Goal: Task Accomplishment & Management: Use online tool/utility

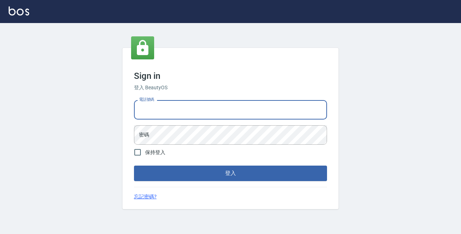
click at [172, 118] on input "電話號碼" at bounding box center [230, 109] width 193 height 19
type input "89729295"
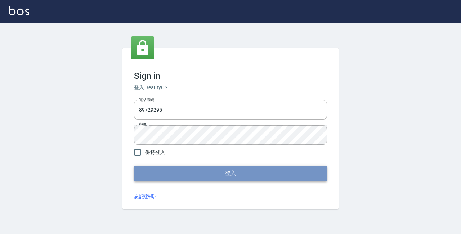
click at [232, 173] on button "登入" at bounding box center [230, 173] width 193 height 15
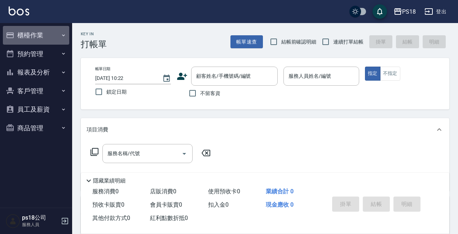
click at [36, 37] on button "櫃檯作業" at bounding box center [36, 35] width 66 height 19
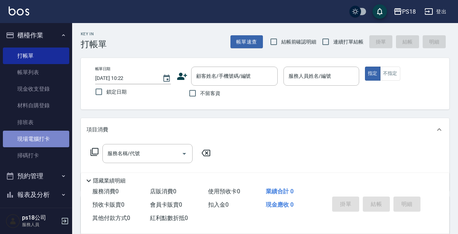
click at [36, 135] on link "現場電腦打卡" at bounding box center [36, 139] width 66 height 17
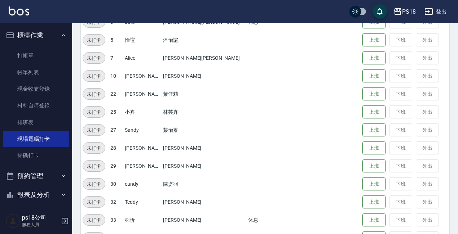
scroll to position [180, 0]
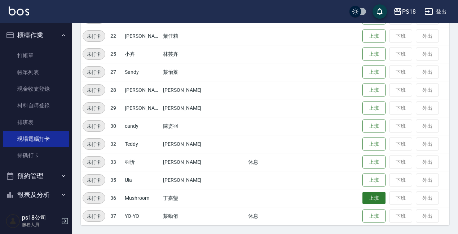
click at [362, 199] on button "上班" at bounding box center [373, 198] width 23 height 13
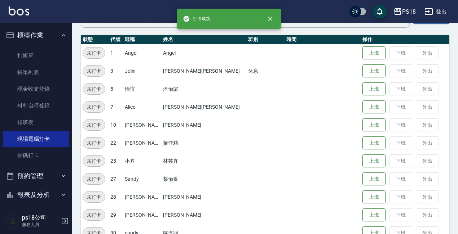
scroll to position [71, 0]
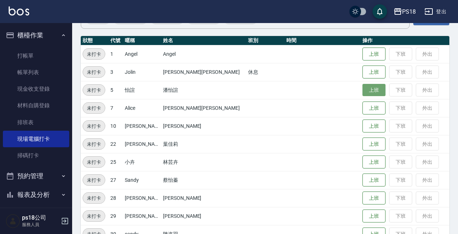
click at [362, 89] on button "上班" at bounding box center [373, 90] width 23 height 13
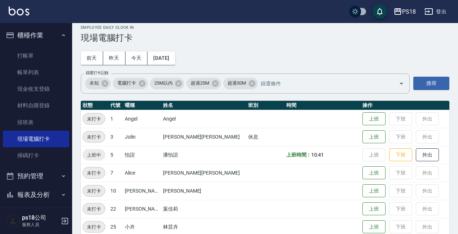
scroll to position [0, 0]
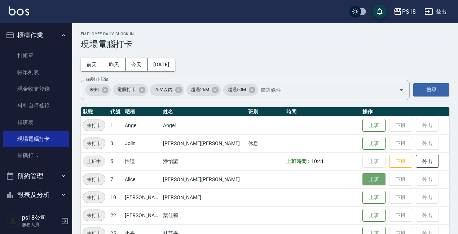
click at [362, 179] on button "上班" at bounding box center [373, 179] width 23 height 13
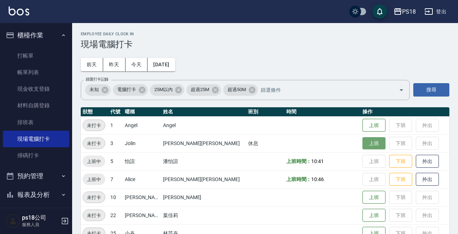
click at [362, 143] on button "上班" at bounding box center [373, 143] width 23 height 13
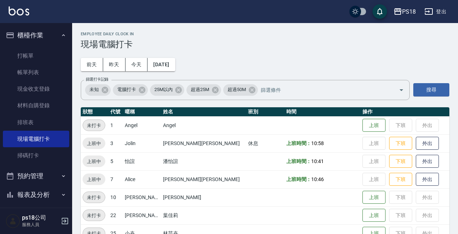
click at [40, 173] on button "預約管理" at bounding box center [36, 176] width 66 height 19
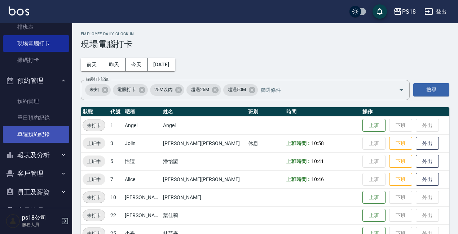
scroll to position [108, 0]
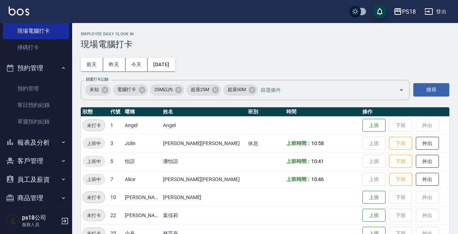
click at [38, 141] on button "報表及分析" at bounding box center [36, 142] width 66 height 19
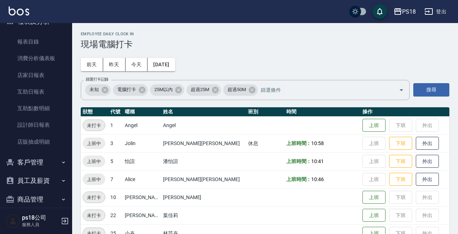
scroll to position [239, 0]
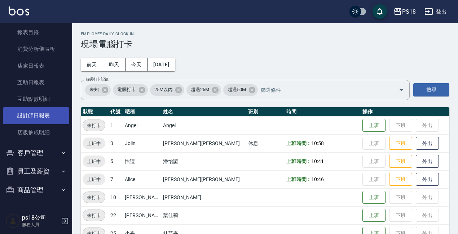
click at [45, 118] on link "設計師日報表" at bounding box center [36, 115] width 66 height 17
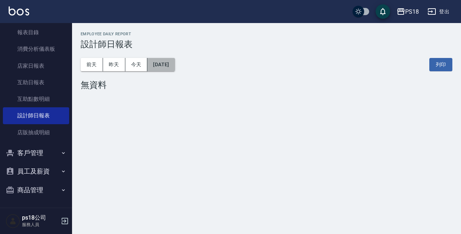
click at [175, 67] on button "[DATE]" at bounding box center [160, 64] width 27 height 13
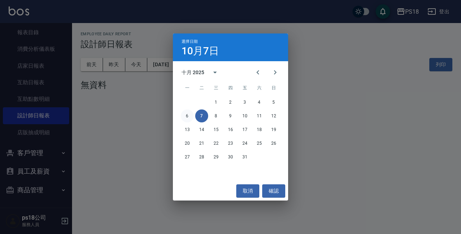
click at [187, 117] on button "6" at bounding box center [187, 116] width 13 height 13
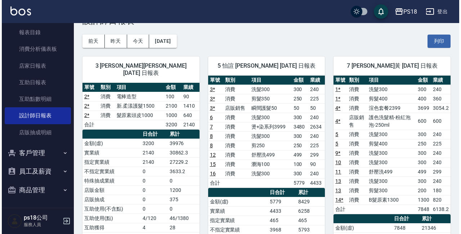
scroll to position [36, 0]
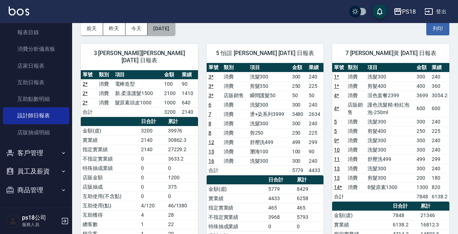
click at [175, 25] on button "[DATE]" at bounding box center [160, 28] width 27 height 13
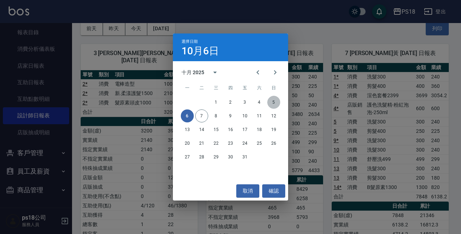
click at [277, 100] on button "5" at bounding box center [273, 102] width 13 height 13
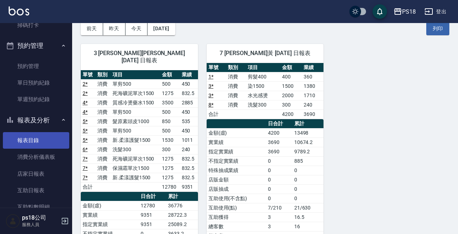
scroll to position [94, 0]
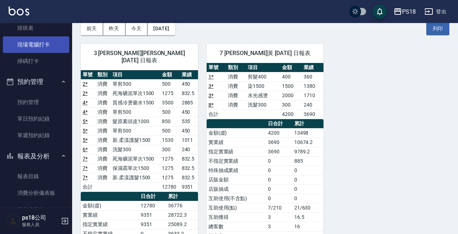
click at [38, 48] on link "現場電腦打卡" at bounding box center [36, 44] width 66 height 17
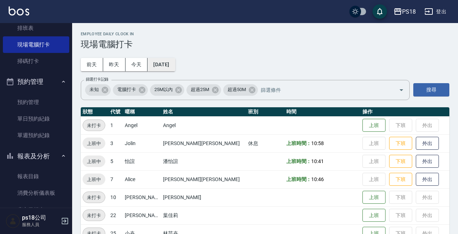
click at [166, 66] on button "[DATE]" at bounding box center [160, 64] width 27 height 13
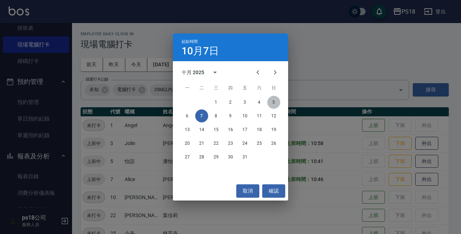
click at [275, 99] on button "5" at bounding box center [273, 102] width 13 height 13
